Goal: Go to known website: Access a specific website the user already knows

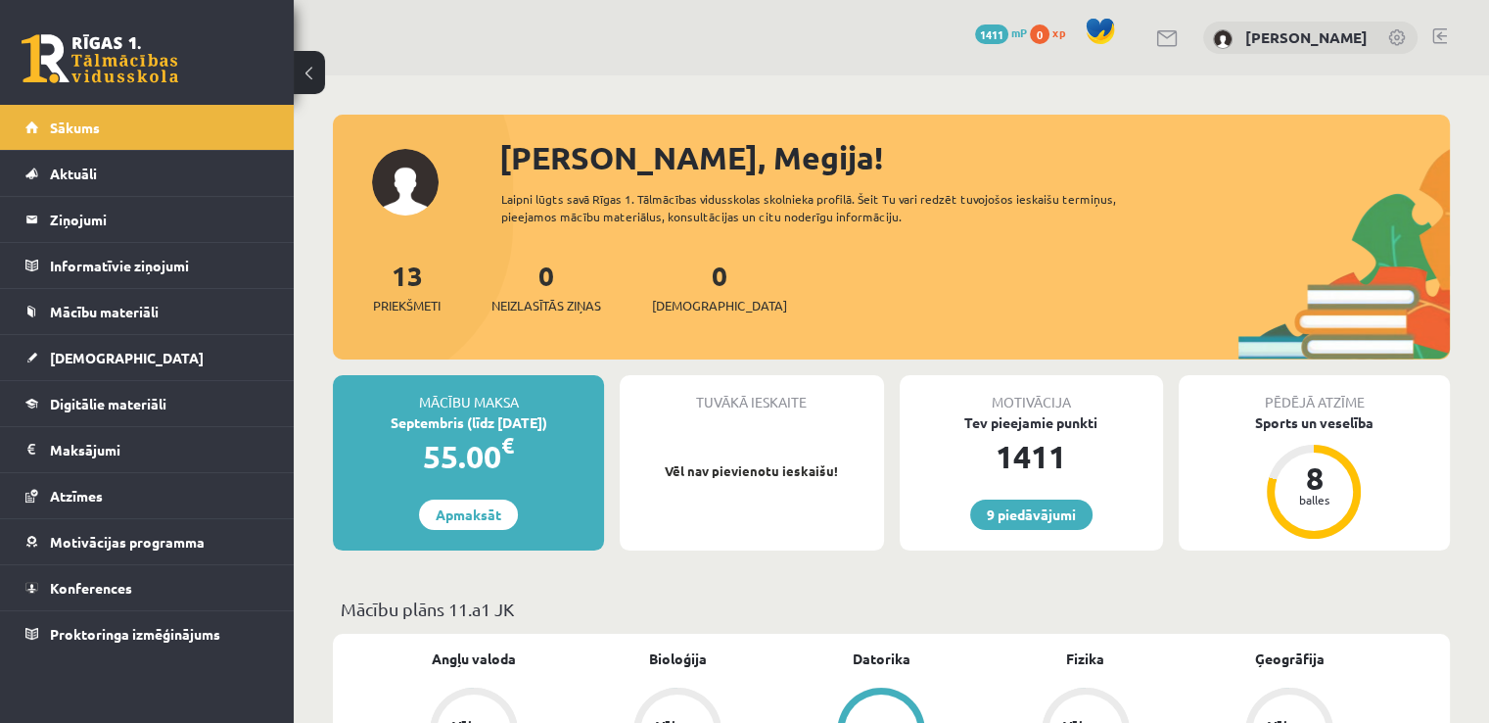
click at [758, 189] on div "Sveika, Megija! Laipni lūgts savā Rīgas 1. Tālmācības vidusskolas skolnieka pro…" at bounding box center [891, 246] width 1117 height 225
click at [867, 419] on div "Tuvākā ieskaite Vēl nav pievienotu ieskaišu!" at bounding box center [751, 462] width 263 height 175
click at [836, 399] on div "Tuvākā ieskaite" at bounding box center [751, 393] width 263 height 37
click at [845, 419] on div "Tuvākā ieskaite Vēl nav pievienotu ieskaišu!" at bounding box center [751, 462] width 263 height 175
click at [837, 419] on div "Tuvākā ieskaite Vēl nav pievienotu ieskaišu!" at bounding box center [751, 462] width 263 height 175
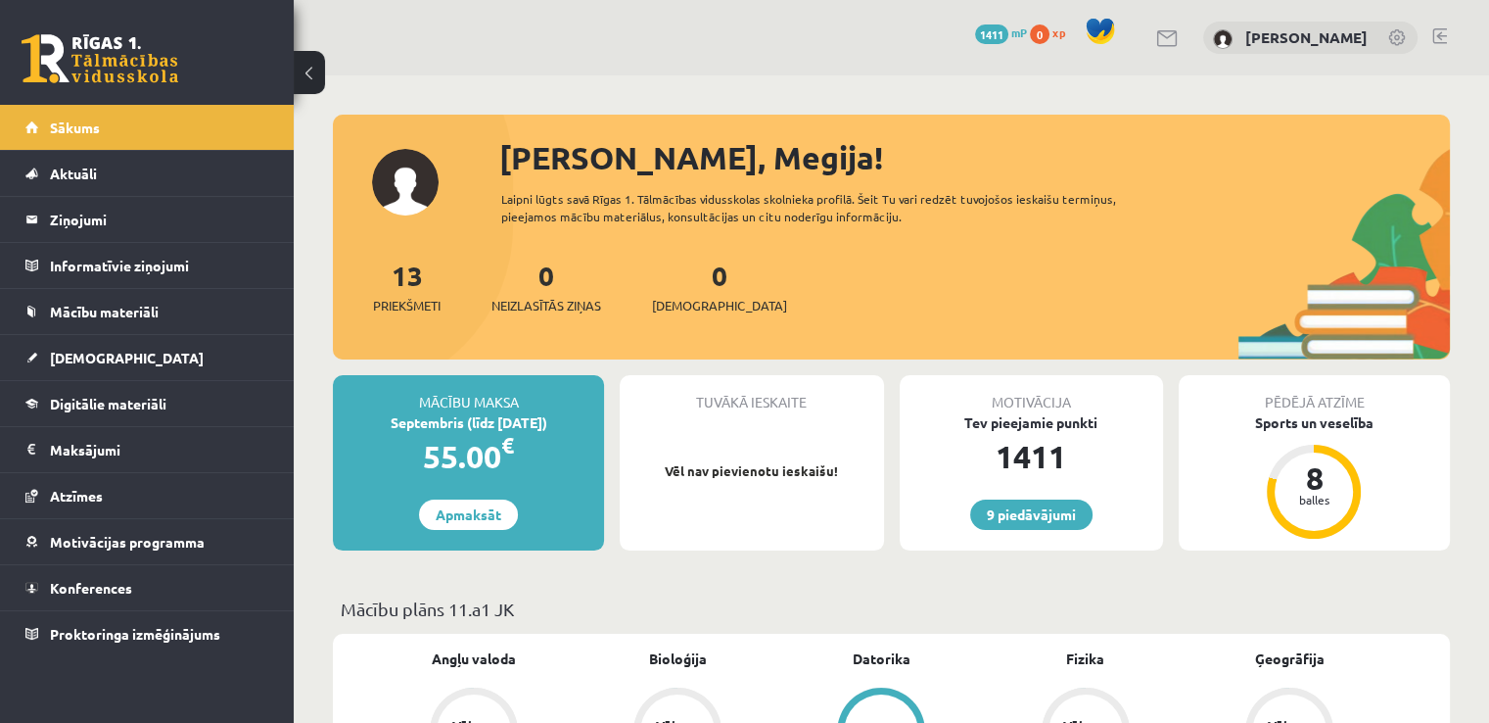
click at [838, 419] on div "Tuvākā ieskaite Vēl nav pievienotu ieskaišu!" at bounding box center [751, 462] width 263 height 175
click at [844, 413] on div "Tuvākā ieskaite Vēl nav pievienotu ieskaišu!" at bounding box center [751, 462] width 263 height 175
click at [1390, 33] on link at bounding box center [1398, 39] width 20 height 20
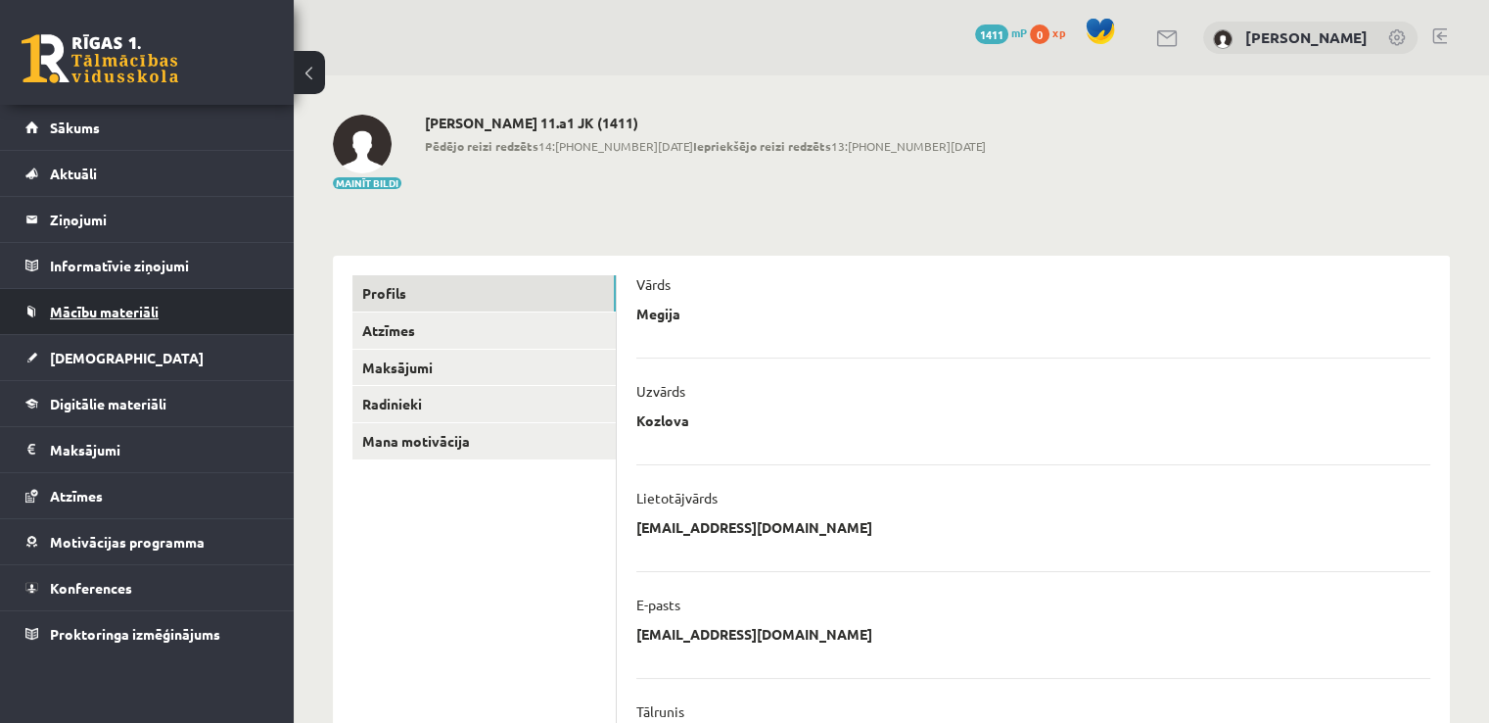
click at [110, 307] on span "Mācību materiāli" at bounding box center [104, 312] width 109 height 18
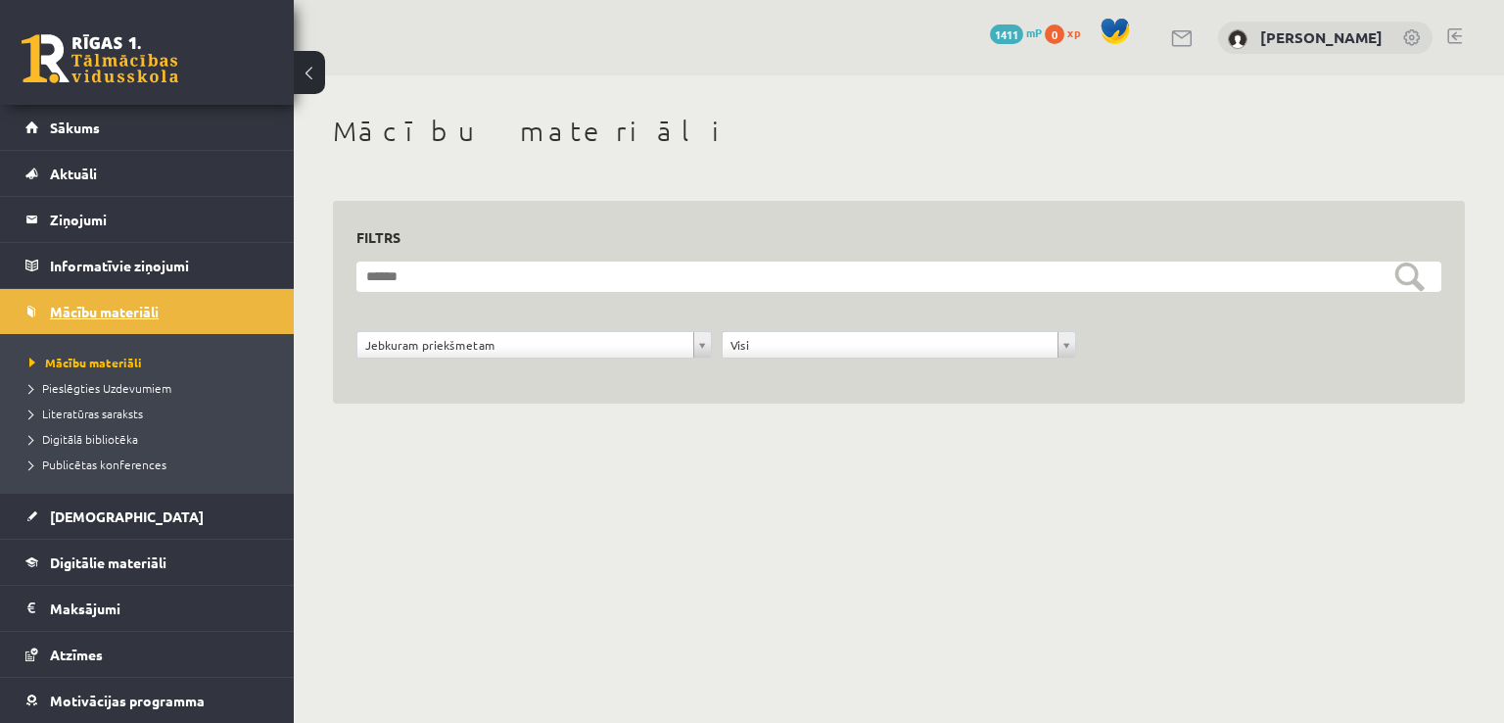
click at [102, 304] on span "Mācību materiāli" at bounding box center [104, 312] width 109 height 18
click at [103, 389] on span "Pieslēgties Uzdevumiem" at bounding box center [100, 388] width 142 height 16
